Goal: Obtain resource: Download file/media

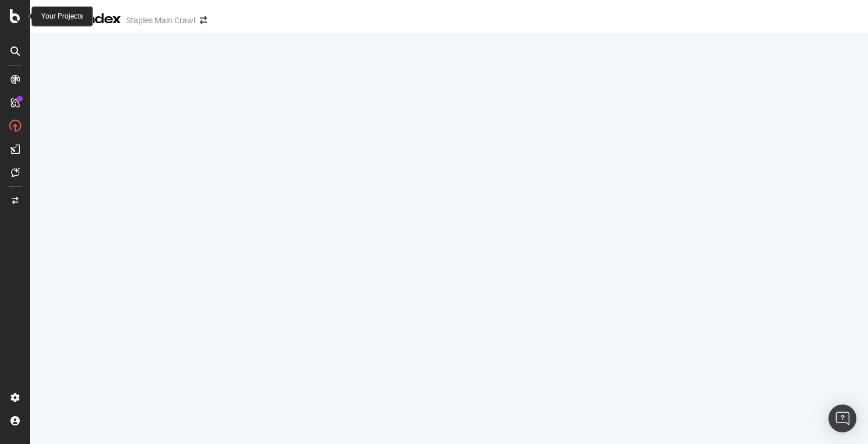
click at [14, 17] on icon at bounding box center [15, 16] width 10 height 14
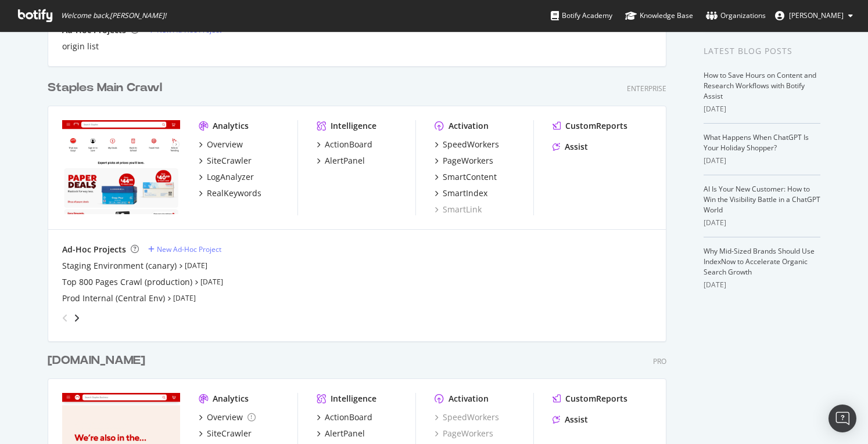
scroll to position [232, 0]
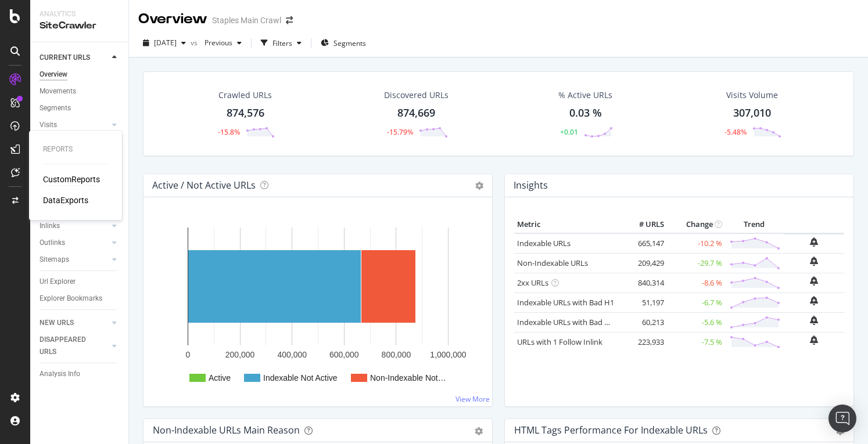
click at [81, 182] on div "CustomReports" at bounding box center [71, 180] width 57 height 12
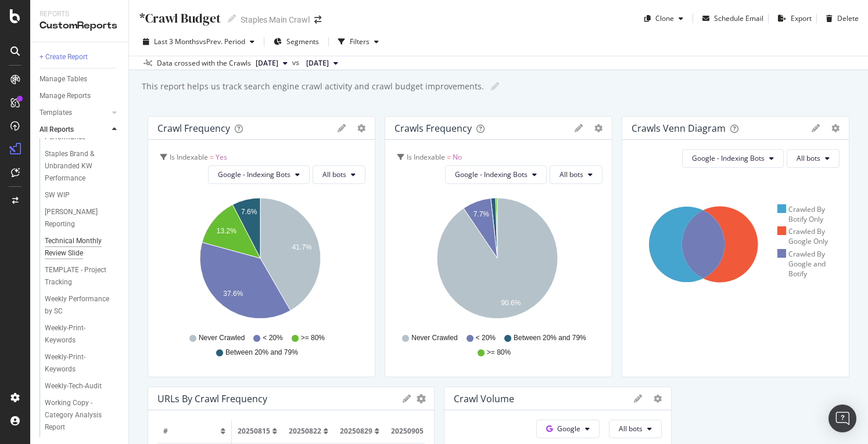
scroll to position [465, 0]
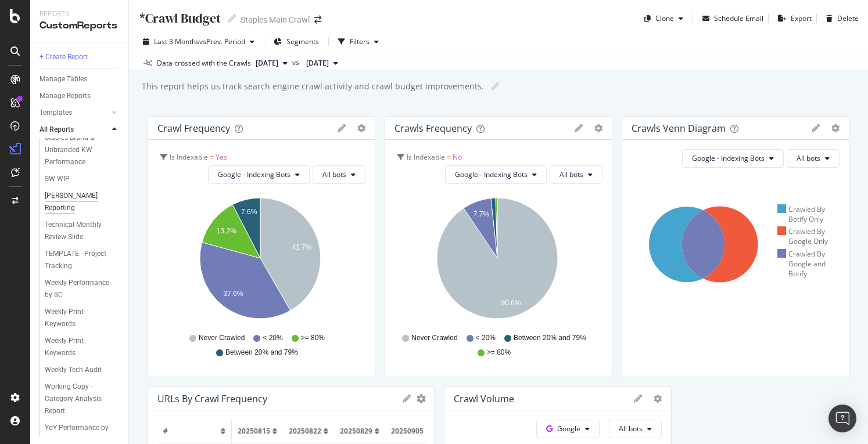
click at [74, 214] on div "Taylor Reporting" at bounding box center [78, 202] width 66 height 24
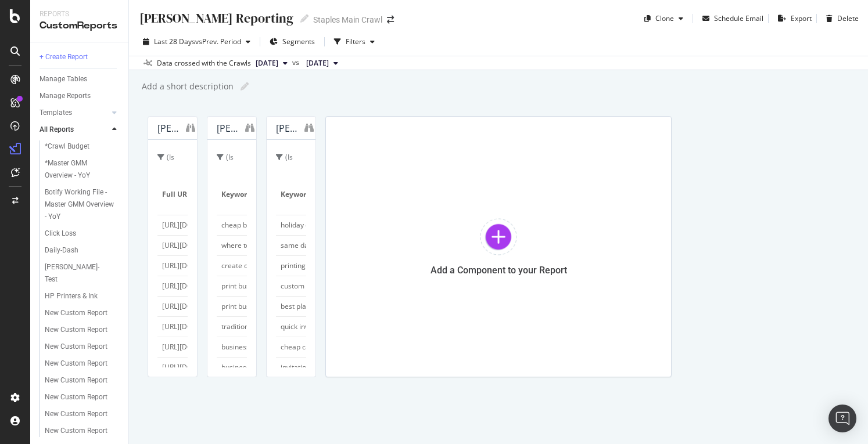
drag, startPoint x: 807, startPoint y: 128, endPoint x: 551, endPoint y: 110, distance: 256.8
click at [551, 110] on div "Taylor Reporting Taylor Reporting Staples Main Crawl Clone Schedule Email Expor…" at bounding box center [498, 222] width 739 height 444
click at [195, 129] on icon "binoculars" at bounding box center [190, 127] width 9 height 9
click at [254, 123] on icon "binoculars" at bounding box center [249, 127] width 9 height 9
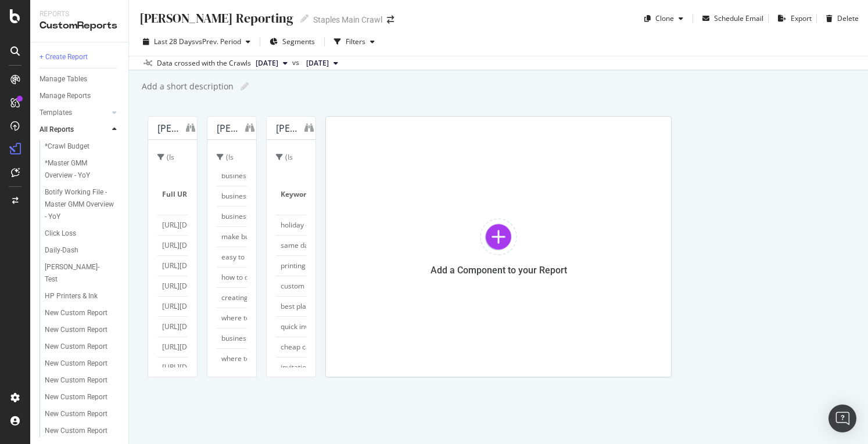
scroll to position [407, 0]
click at [314, 132] on icon "binoculars" at bounding box center [308, 127] width 9 height 9
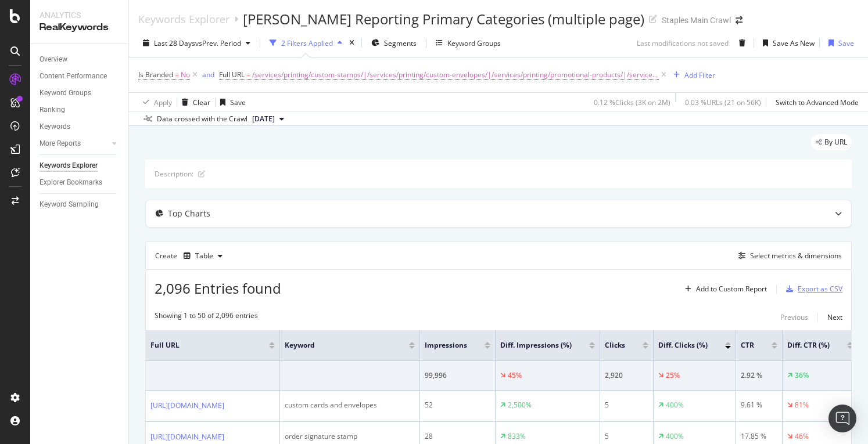
click at [798, 288] on div "Export as CSV" at bounding box center [820, 289] width 45 height 10
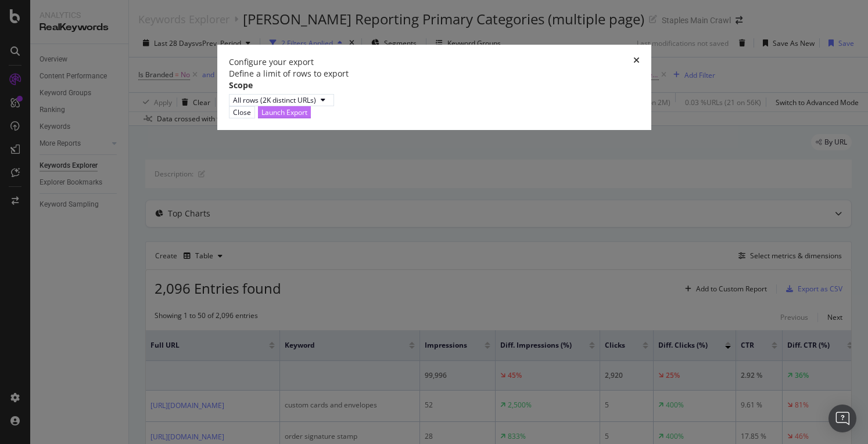
click at [307, 117] on div "Launch Export" at bounding box center [284, 112] width 46 height 10
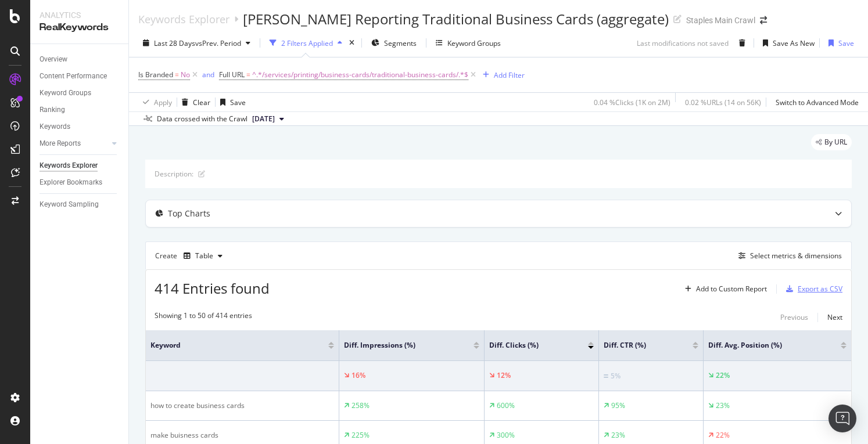
click at [798, 285] on div "Export as CSV" at bounding box center [820, 289] width 45 height 10
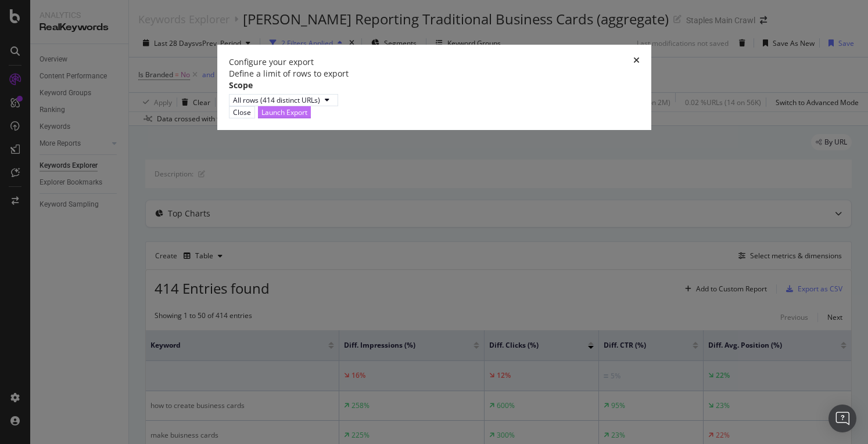
click at [307, 117] on div "Launch Export" at bounding box center [284, 112] width 46 height 10
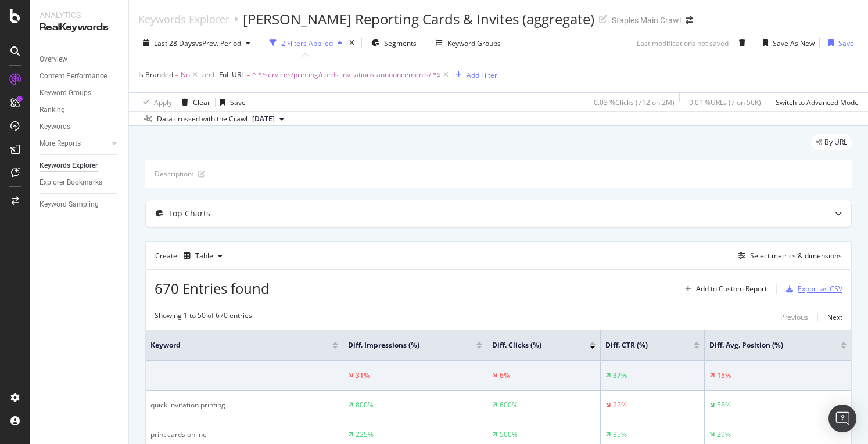
click at [798, 285] on div "Export as CSV" at bounding box center [820, 289] width 45 height 10
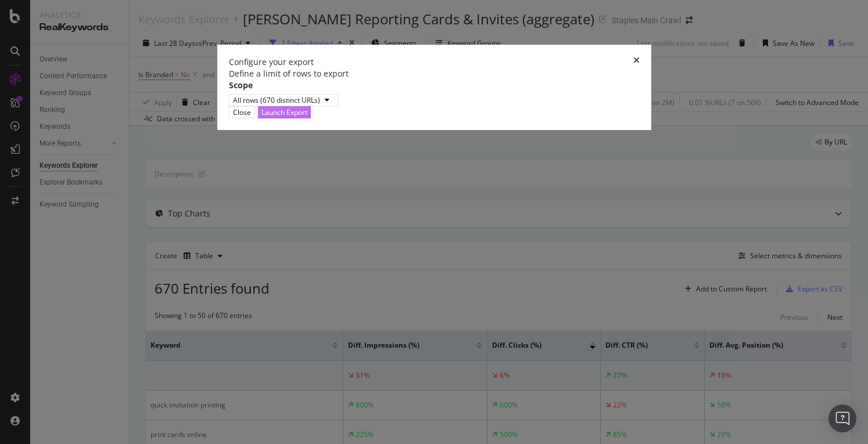
click at [307, 117] on div "Launch Export" at bounding box center [284, 112] width 46 height 10
